Goal: Task Accomplishment & Management: Manage account settings

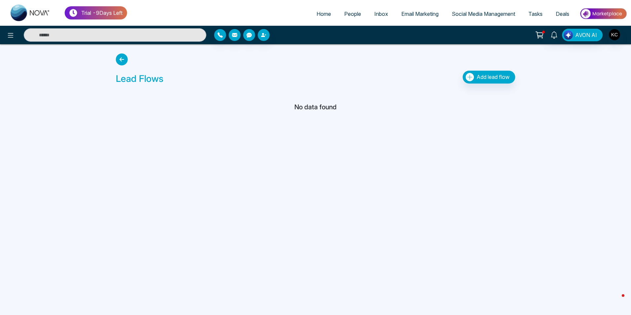
click at [66, 32] on input "text" at bounding box center [115, 34] width 183 height 13
click at [540, 38] on icon at bounding box center [539, 34] width 9 height 9
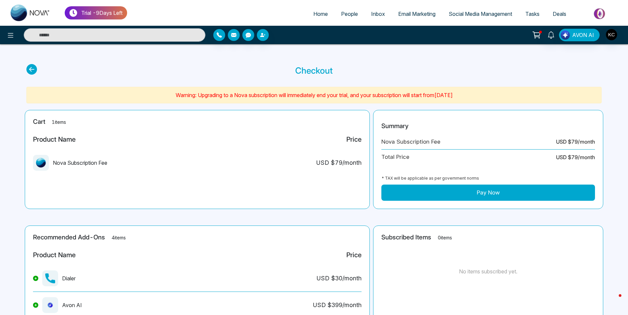
click at [200, 59] on main "Checkout Warning: Upgrading to a Nova subscription will immediately end your tr…" at bounding box center [314, 221] width 628 height 355
click at [349, 16] on span "People" at bounding box center [349, 14] width 17 height 7
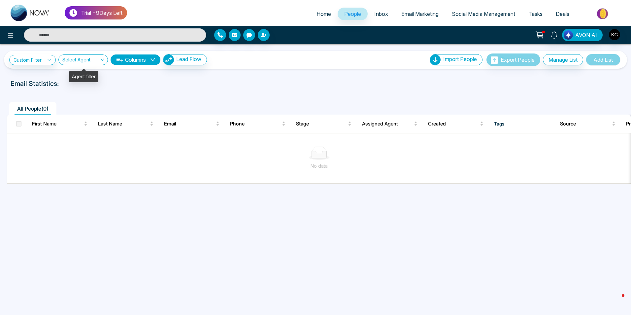
click at [101, 60] on div "Select Agent" at bounding box center [83, 59] width 50 height 11
click at [611, 34] on img "button" at bounding box center [614, 34] width 11 height 11
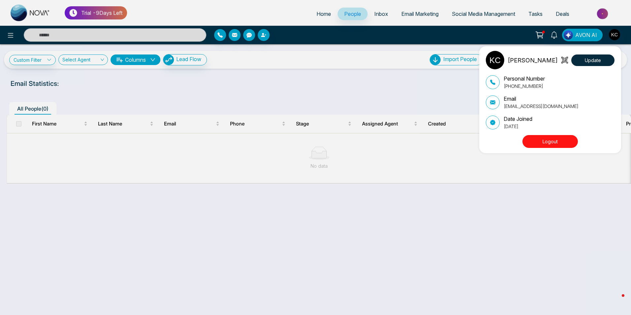
click at [406, 87] on div "[PERSON_NAME] Update Personal Number [PHONE_NUMBER] Email [EMAIL_ADDRESS][DOMAI…" at bounding box center [315, 157] width 631 height 315
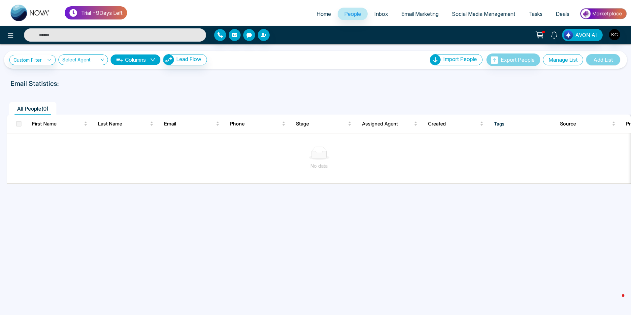
click at [574, 59] on button "Manage List" at bounding box center [563, 59] width 40 height 11
